Goal: Transaction & Acquisition: Purchase product/service

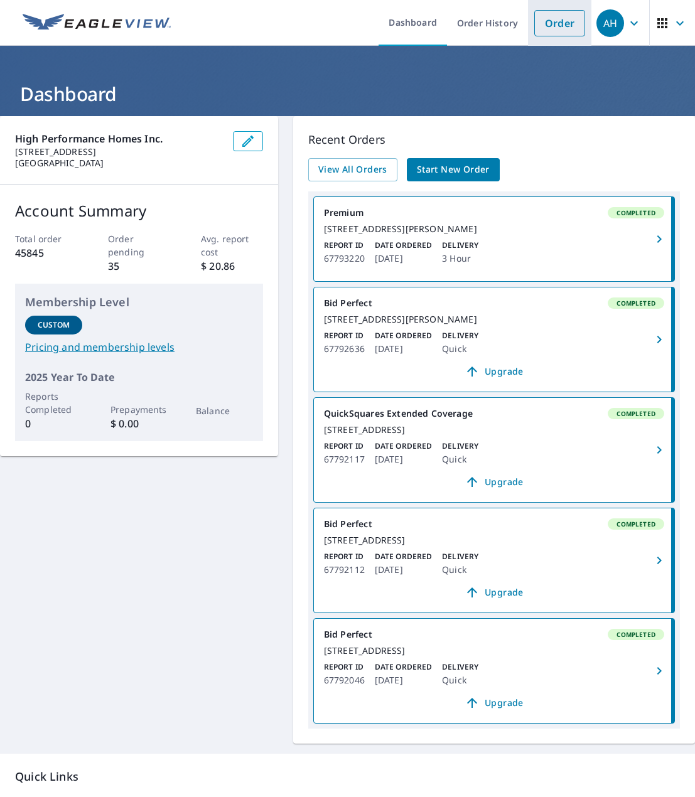
click at [550, 17] on link "Order" at bounding box center [559, 23] width 51 height 26
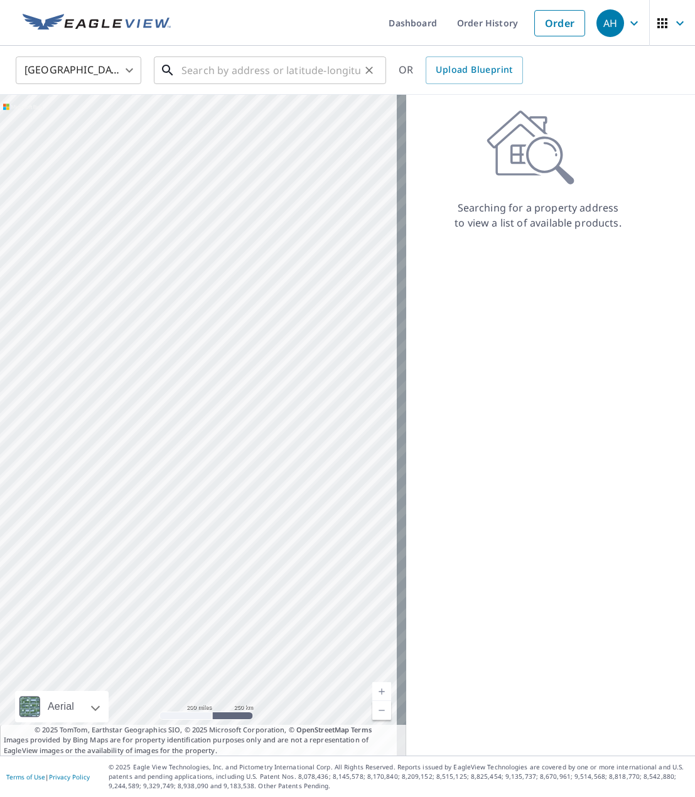
click at [234, 73] on input "text" at bounding box center [270, 70] width 179 height 35
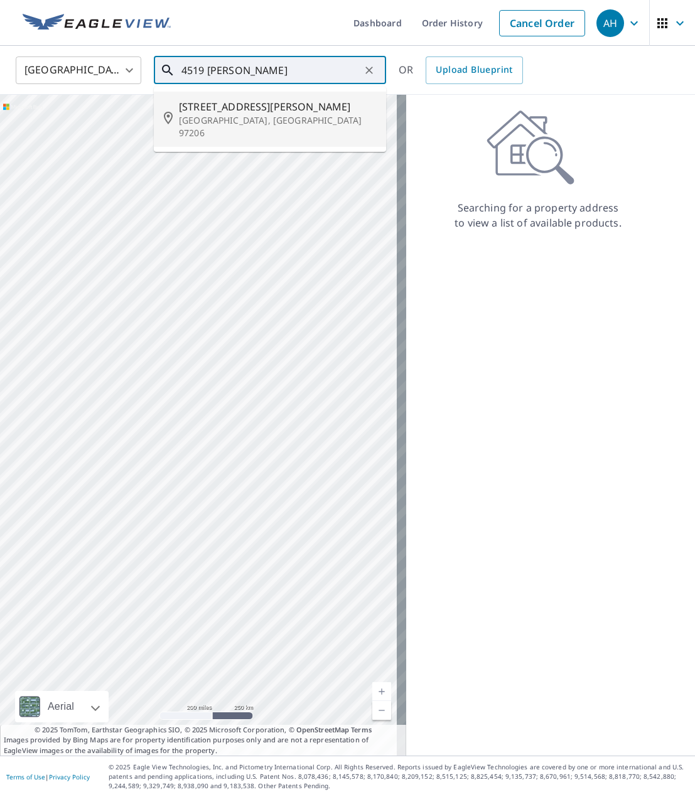
click at [218, 117] on p "[GEOGRAPHIC_DATA], [GEOGRAPHIC_DATA] 97206" at bounding box center [277, 126] width 197 height 25
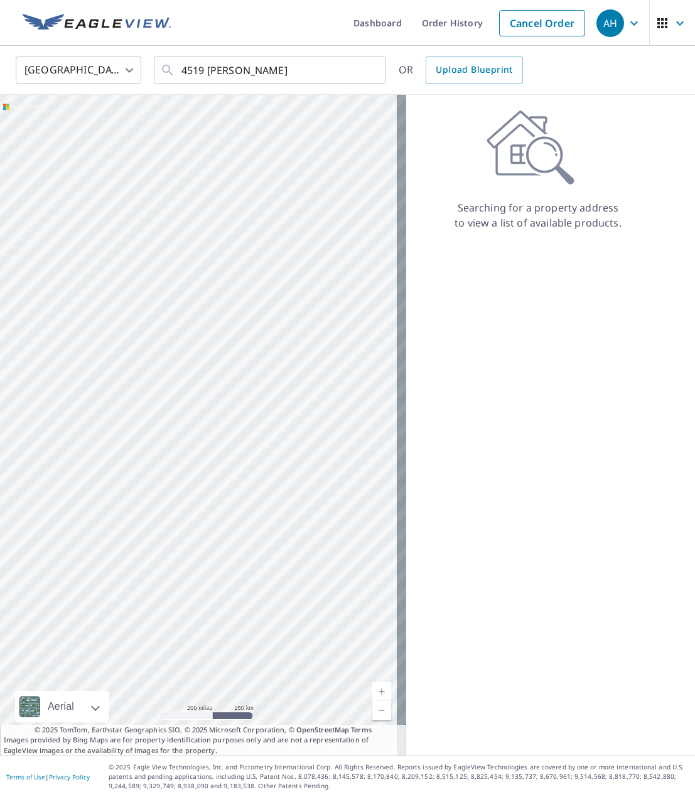
type input "[STREET_ADDRESS][PERSON_NAME]"
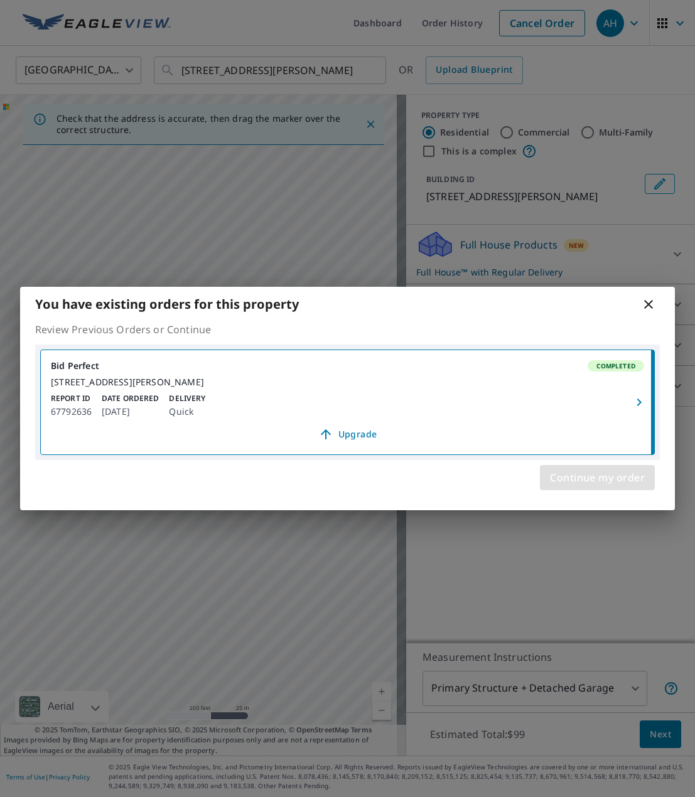
click at [576, 482] on span "Continue my order" at bounding box center [597, 478] width 95 height 18
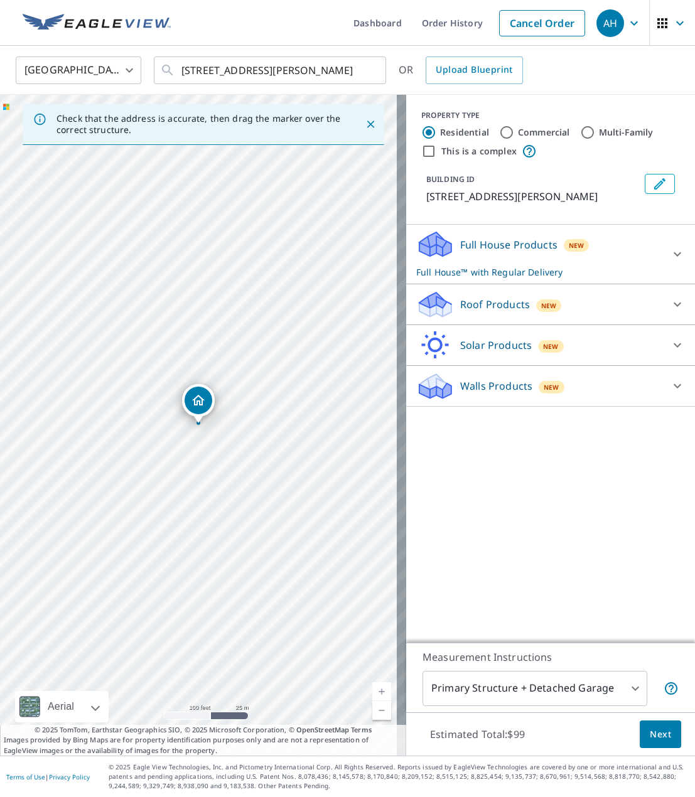
click at [473, 315] on div "Roof Products New" at bounding box center [539, 305] width 246 height 30
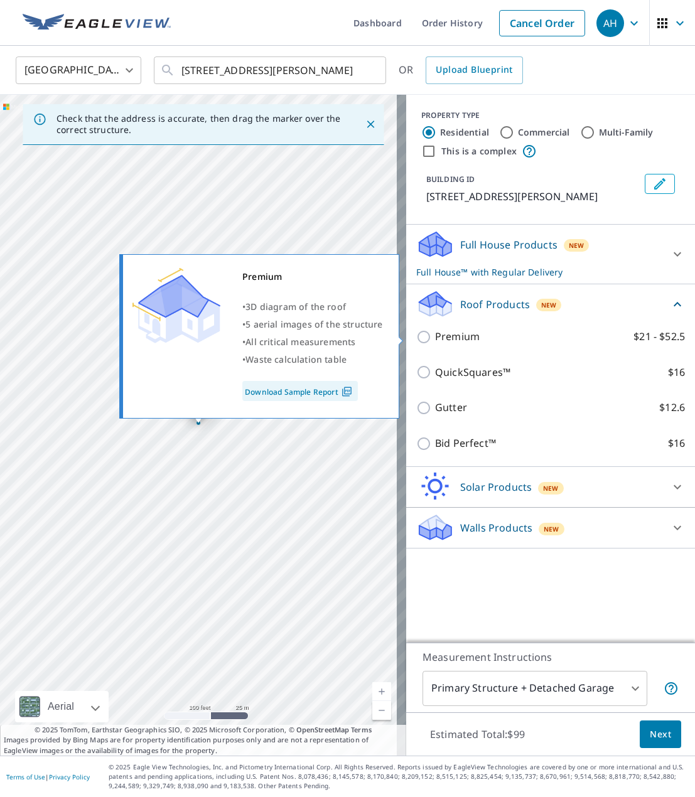
click at [447, 336] on p "Premium" at bounding box center [457, 337] width 45 height 16
click at [435, 336] on input "Premium $21 - $52.5" at bounding box center [425, 337] width 19 height 15
checkbox input "true"
checkbox input "false"
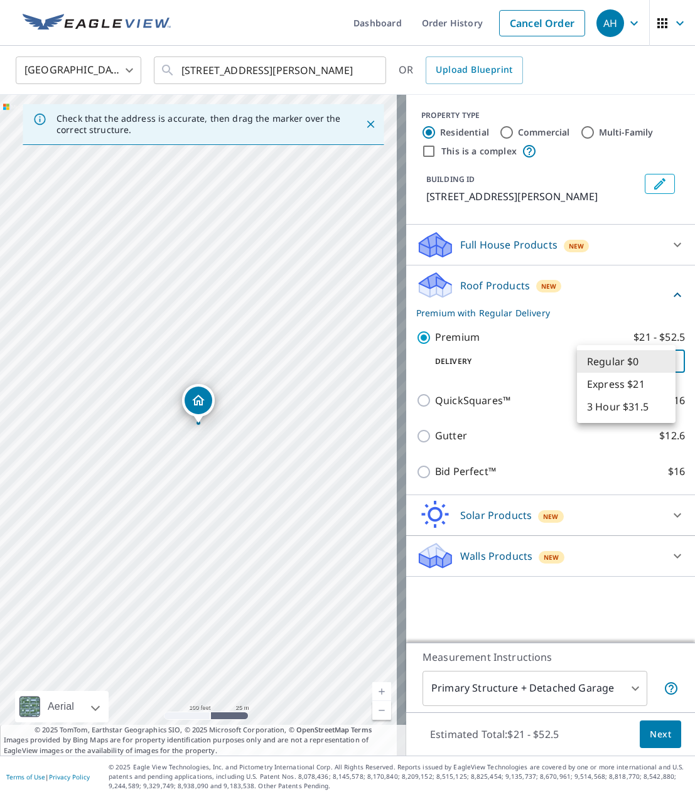
click at [611, 360] on body "AH AH Dashboard Order History Cancel Order AH [GEOGRAPHIC_DATA] [GEOGRAPHIC_DAT…" at bounding box center [347, 398] width 695 height 797
click at [603, 407] on li "3 Hour $31.5" at bounding box center [626, 407] width 99 height 23
type input "7"
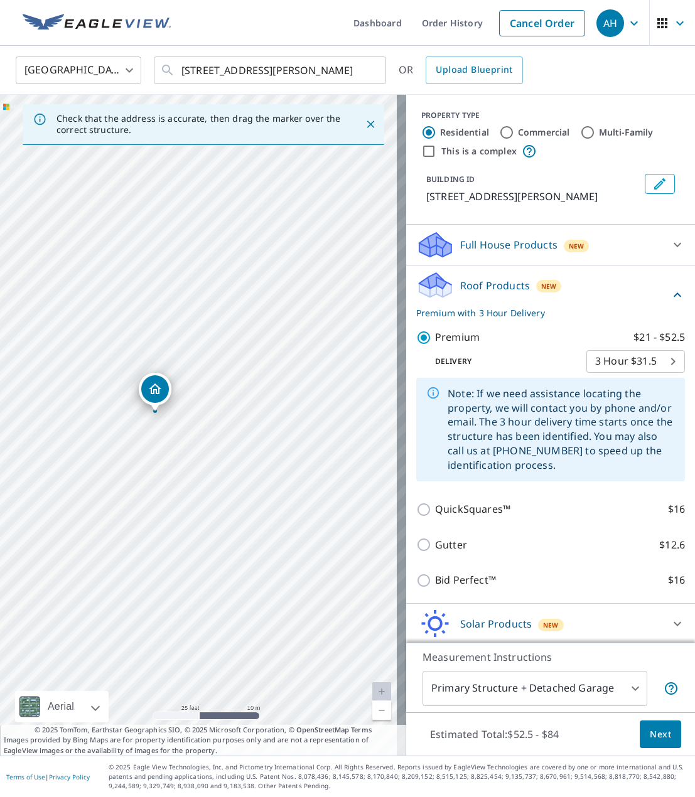
drag, startPoint x: 141, startPoint y: 386, endPoint x: 161, endPoint y: 384, distance: 20.2
click at [193, 400] on icon "Dropped pin, building 1, Residential property, 4519 SE Ivon St Portland, OR 972…" at bounding box center [198, 400] width 15 height 15
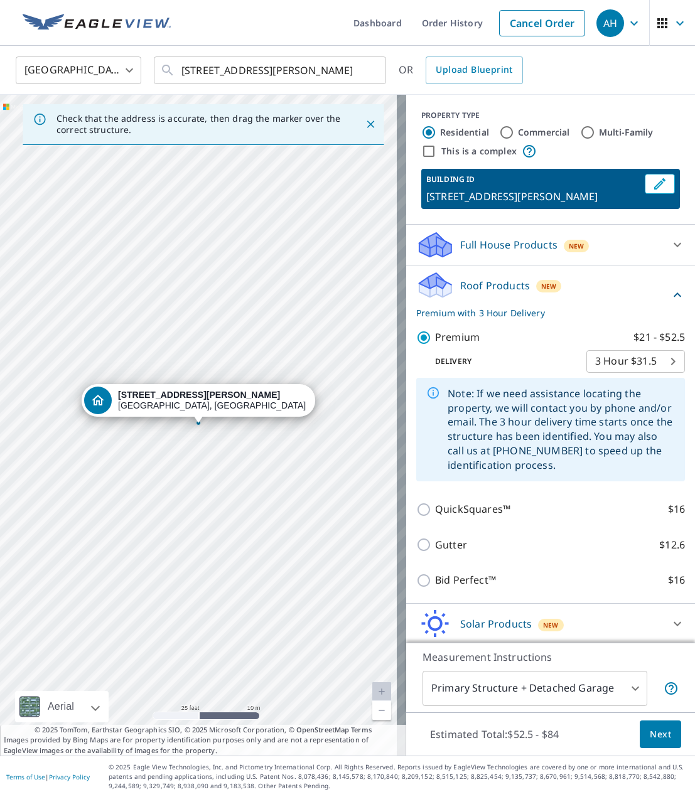
click at [640, 723] on button "Next" at bounding box center [660, 735] width 41 height 28
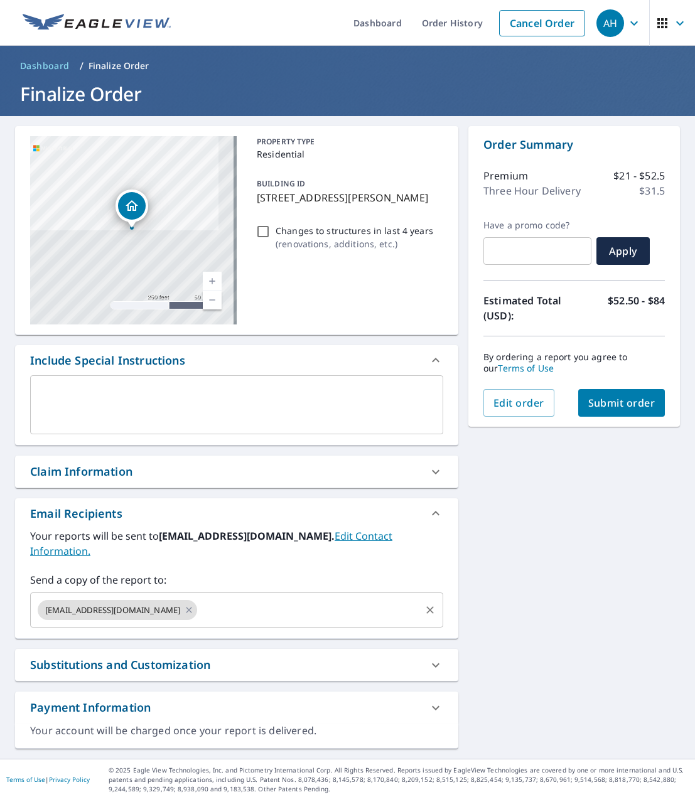
click at [199, 602] on input "text" at bounding box center [309, 610] width 220 height 24
paste input "[PERSON_NAME][EMAIL_ADDRESS][DOMAIN_NAME]"
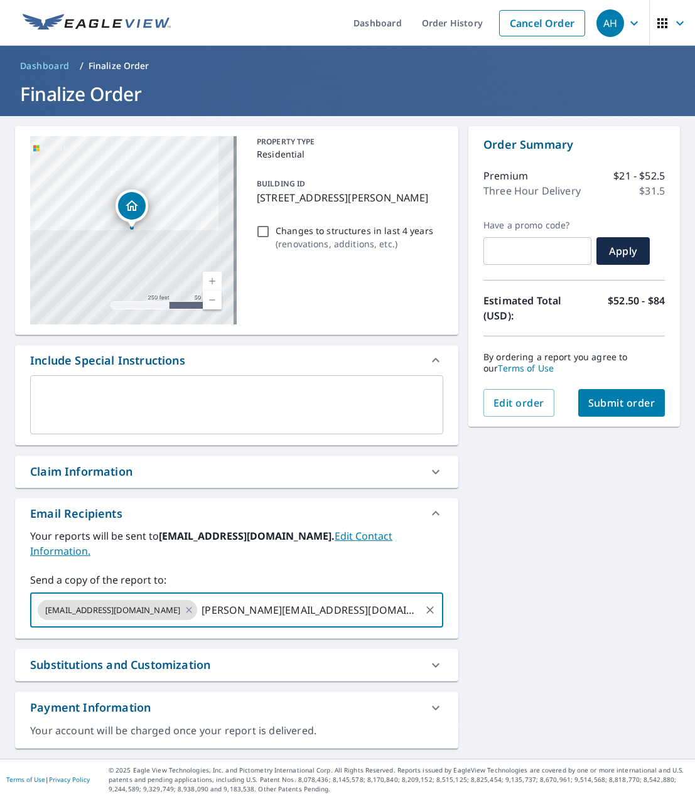
type input "[PERSON_NAME][EMAIL_ADDRESS][DOMAIN_NAME]"
checkbox input "true"
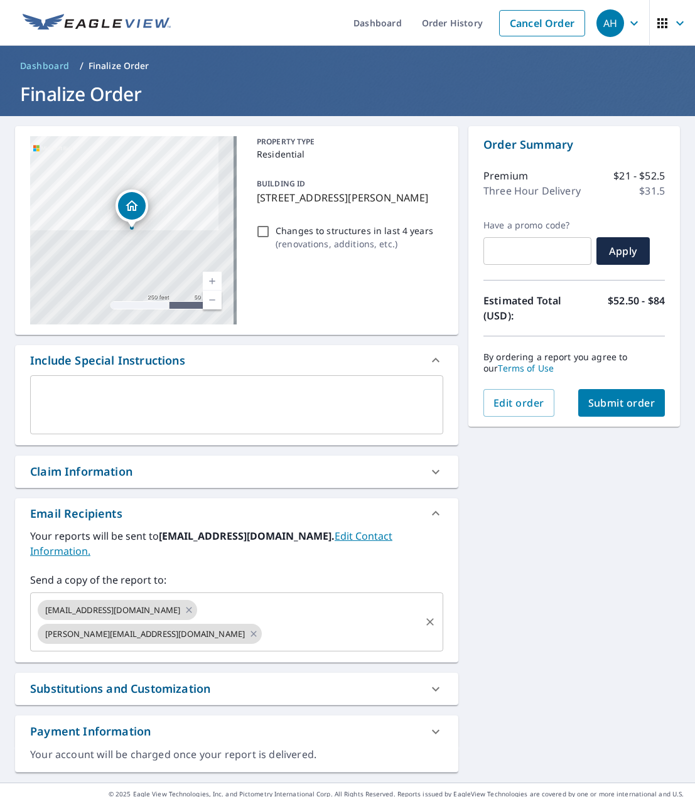
click at [264, 622] on input "text" at bounding box center [341, 634] width 155 height 24
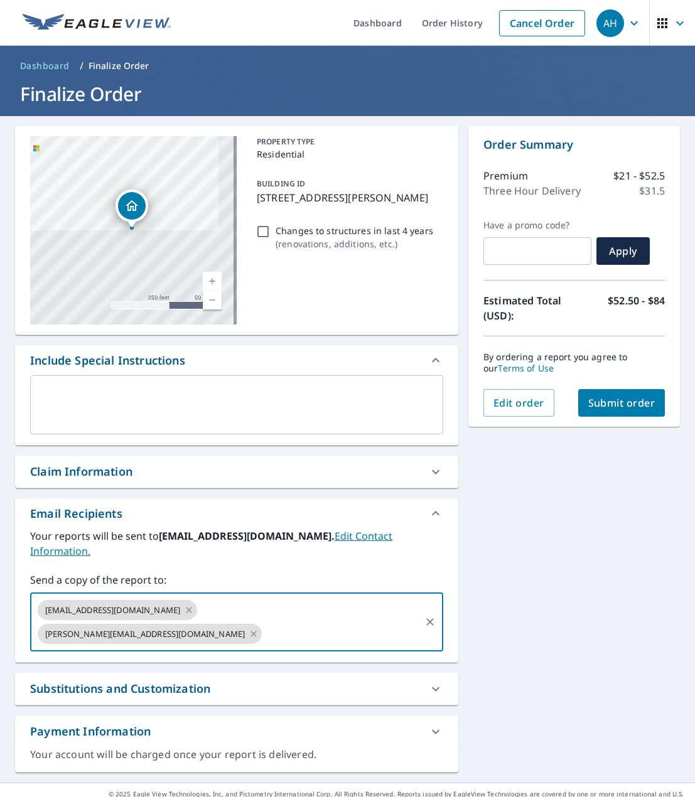
paste input "[PERSON_NAME][EMAIL_ADDRESS][DOMAIN_NAME]"
type input "[PERSON_NAME][EMAIL_ADDRESS][DOMAIN_NAME]"
checkbox input "true"
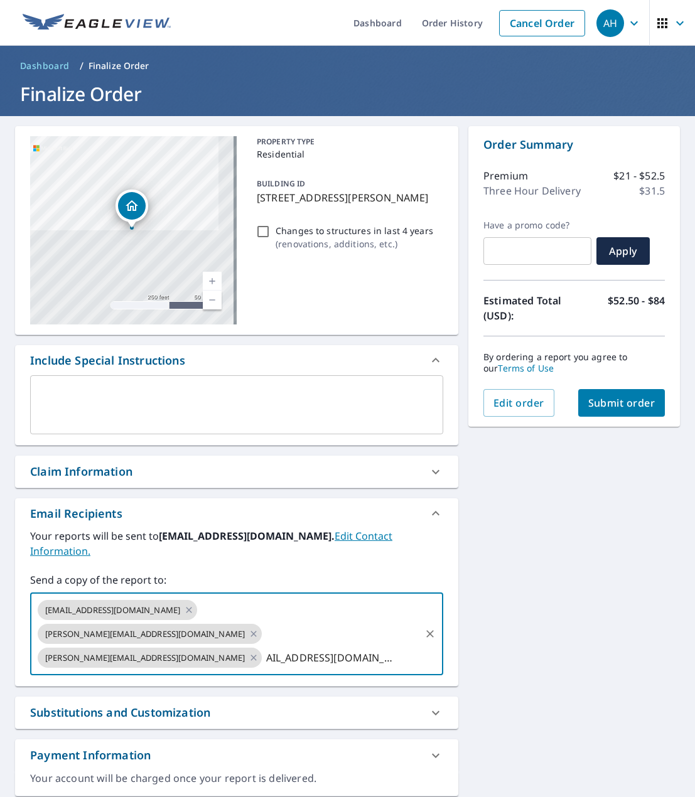
scroll to position [0, 42]
type input "[EMAIL_ADDRESS][DOMAIN_NAME]"
click at [548, 570] on div "[STREET_ADDRESS][PERSON_NAME] Aerial Road A standard road map Aerial A detailed…" at bounding box center [347, 461] width 695 height 691
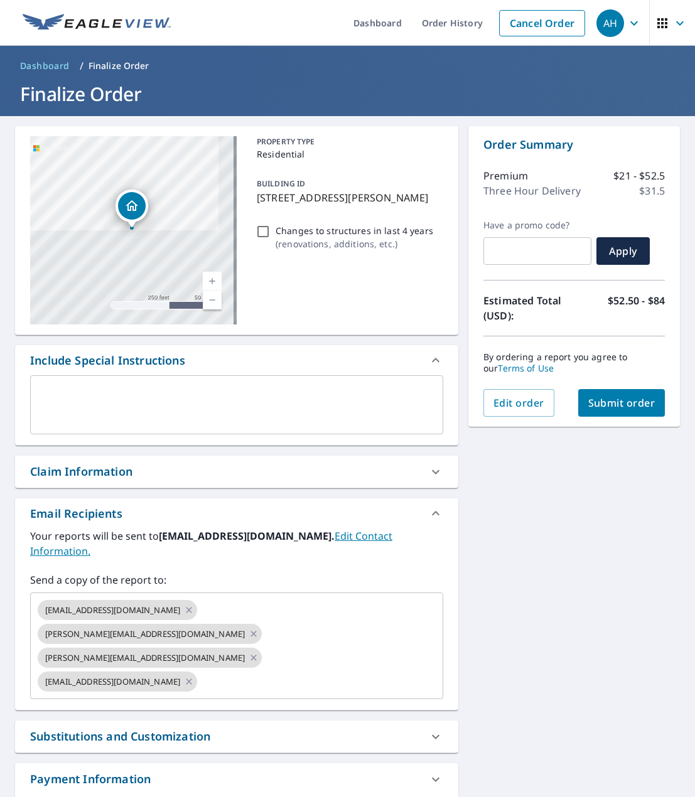
click at [609, 411] on button "Submit order" at bounding box center [621, 403] width 87 height 28
checkbox input "true"
